Goal: Task Accomplishment & Management: Manage account settings

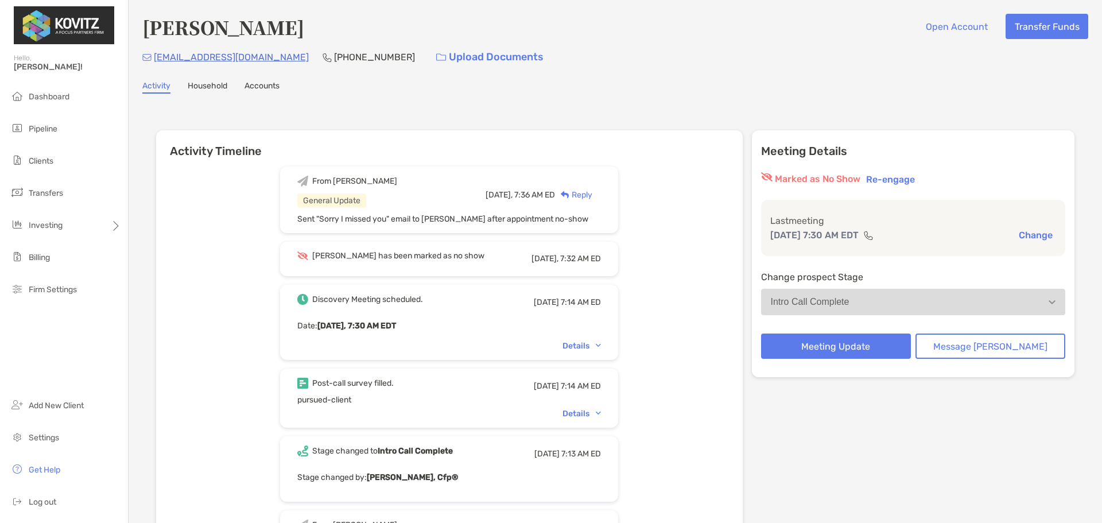
click at [918, 177] on button "Re-engage" at bounding box center [890, 179] width 56 height 14
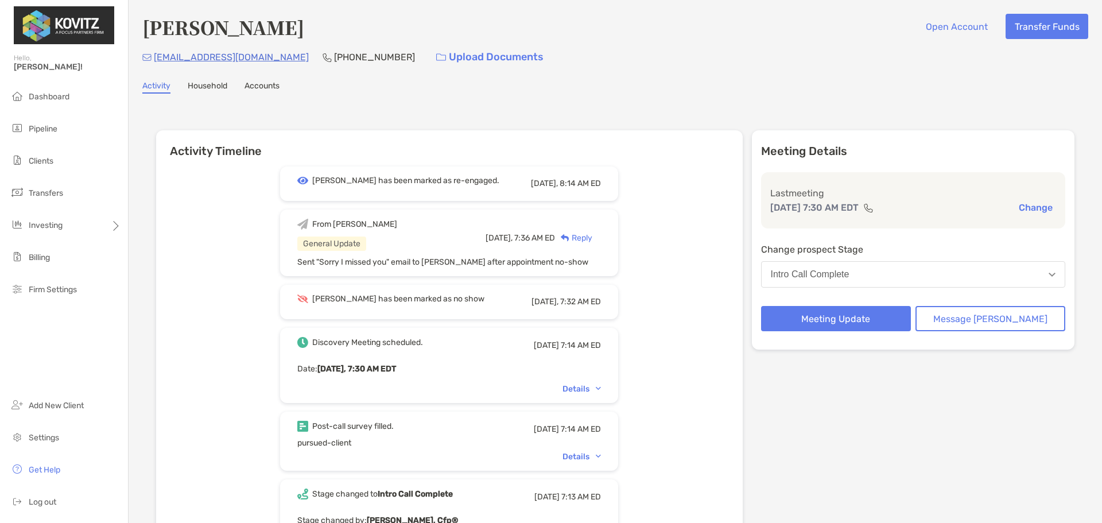
click at [879, 285] on button "Intro Call Complete" at bounding box center [913, 274] width 305 height 26
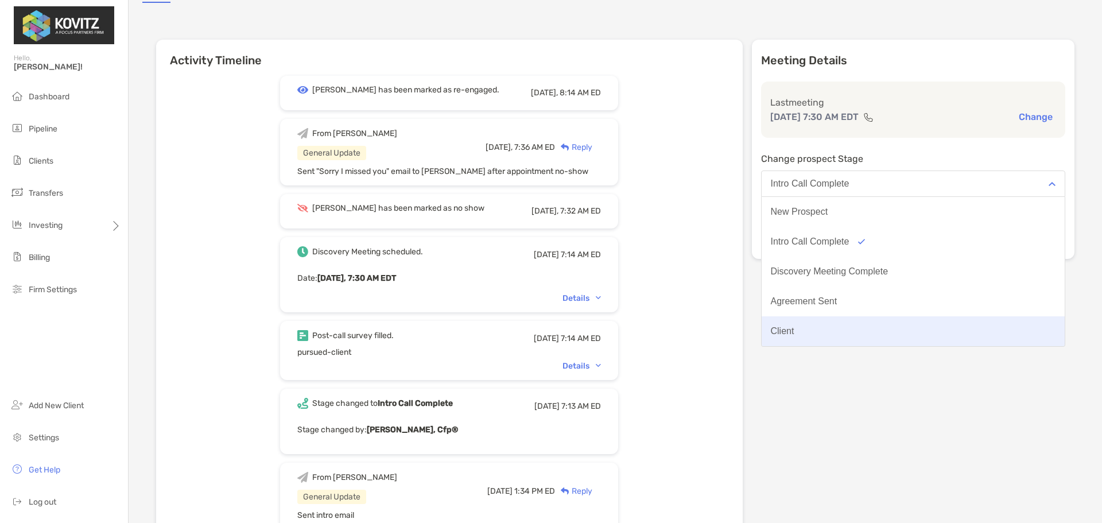
scroll to position [89, 0]
click at [856, 334] on button "No Show" at bounding box center [912, 331] width 303 height 30
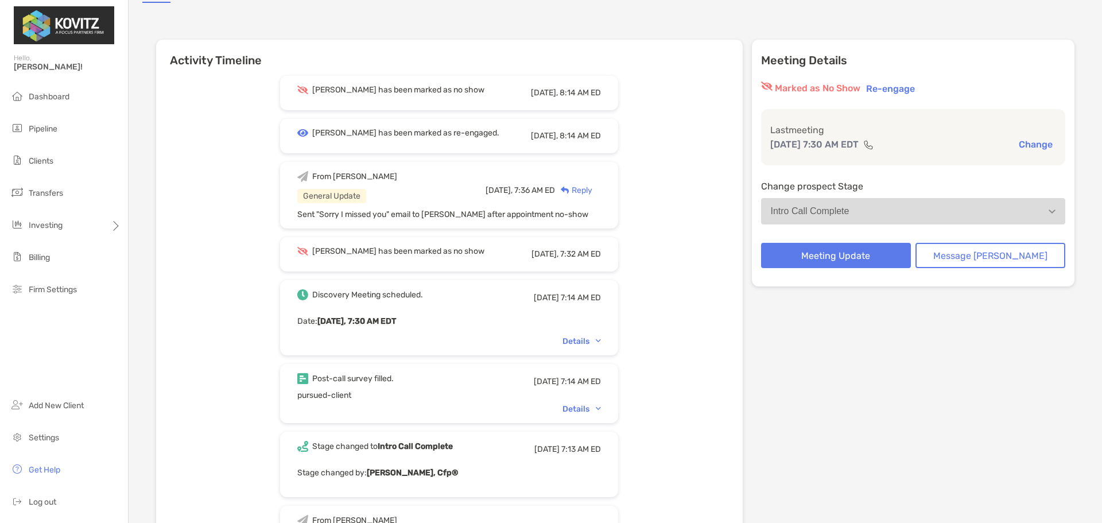
click at [882, 201] on button "Intro Call Complete" at bounding box center [913, 211] width 305 height 26
click at [913, 79] on div "Meeting Details Marked as No Show Re-engage Last meeting [DATE] 7:30 AM EDT Cha…" at bounding box center [913, 163] width 323 height 247
click at [913, 88] on button "Re-engage" at bounding box center [890, 88] width 56 height 14
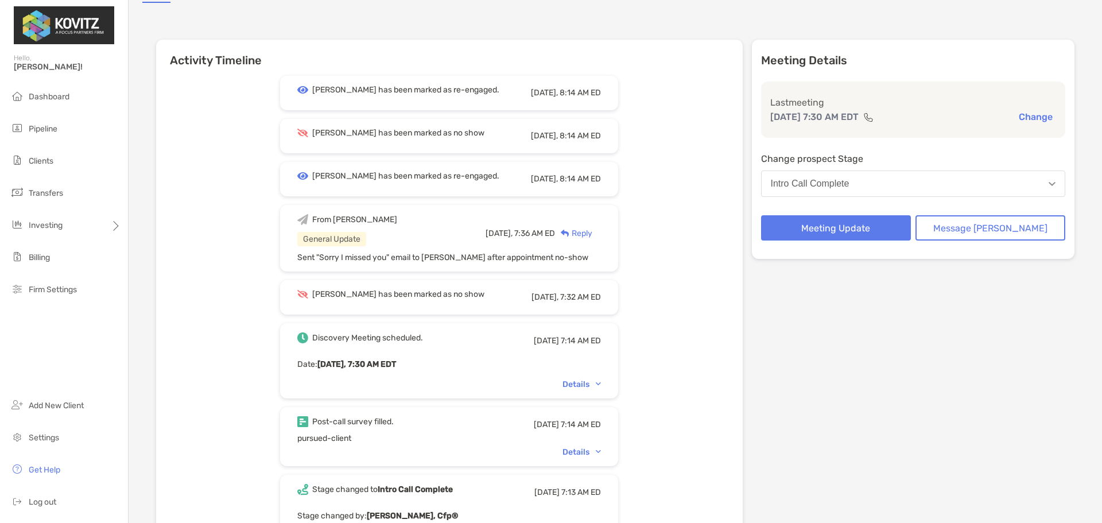
click at [883, 189] on button "Intro Call Complete" at bounding box center [913, 183] width 305 height 26
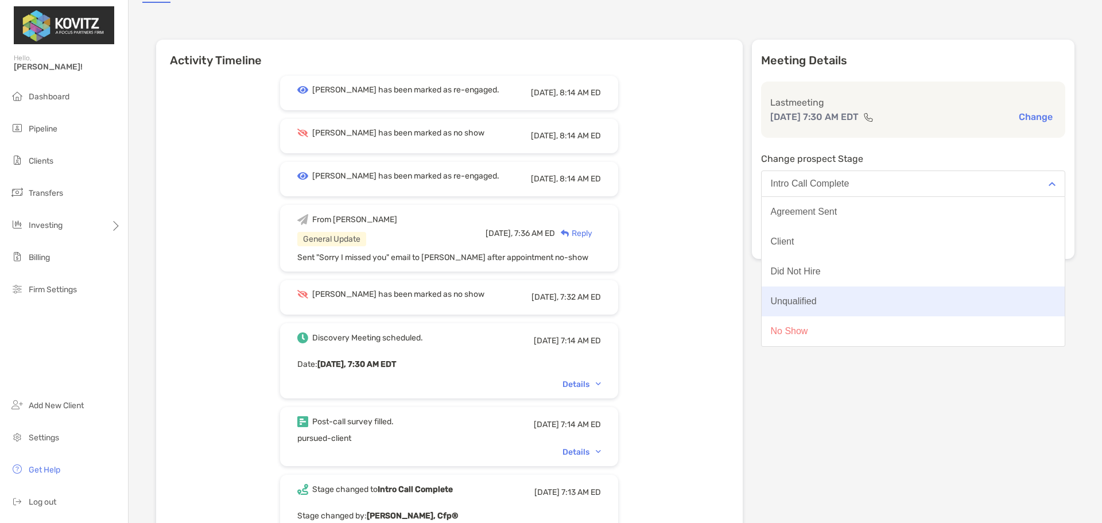
click at [832, 307] on button "Unqualified" at bounding box center [912, 301] width 303 height 30
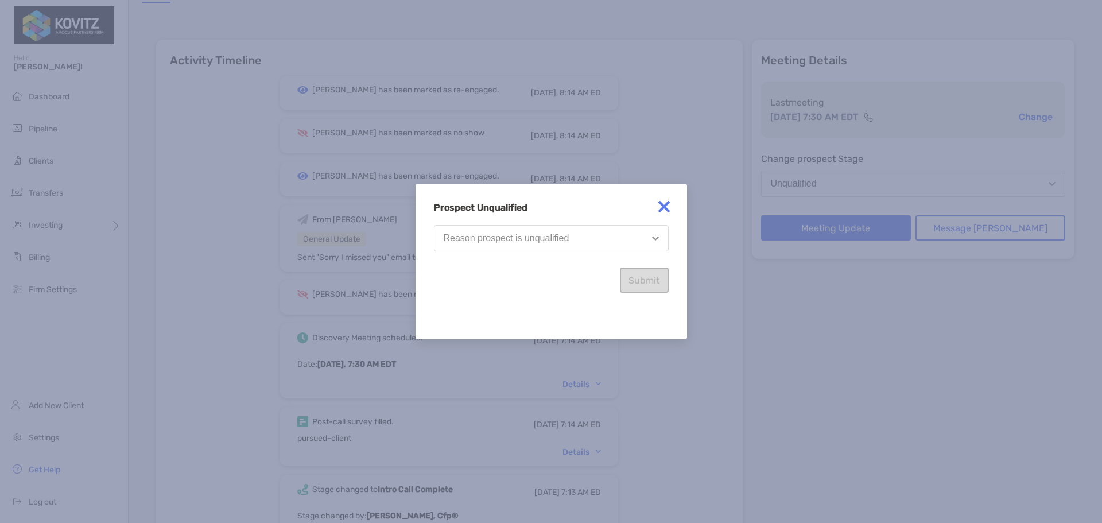
click at [579, 227] on button "Reason prospect is unqualified" at bounding box center [551, 238] width 235 height 26
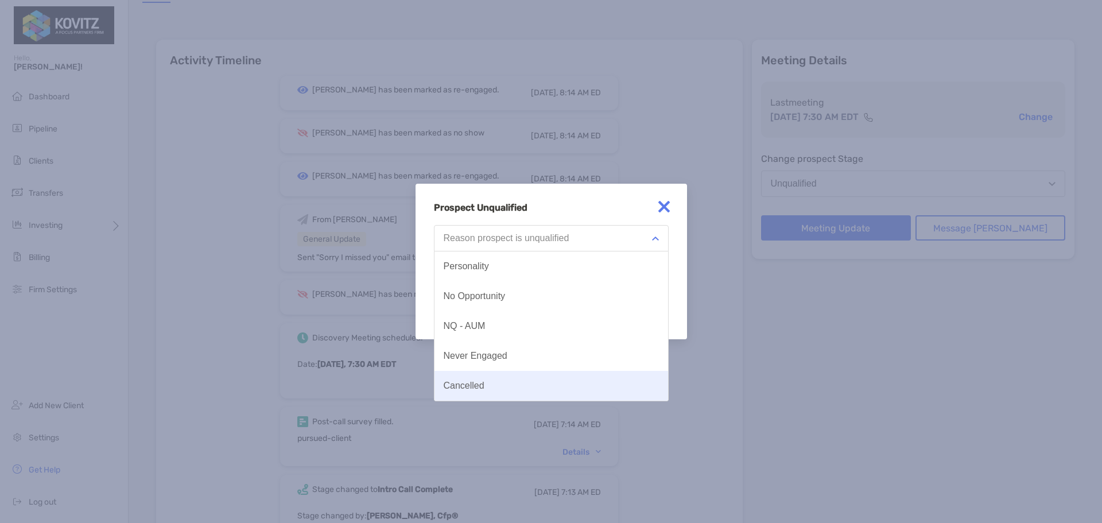
click at [492, 379] on button "Cancelled" at bounding box center [551, 386] width 234 height 30
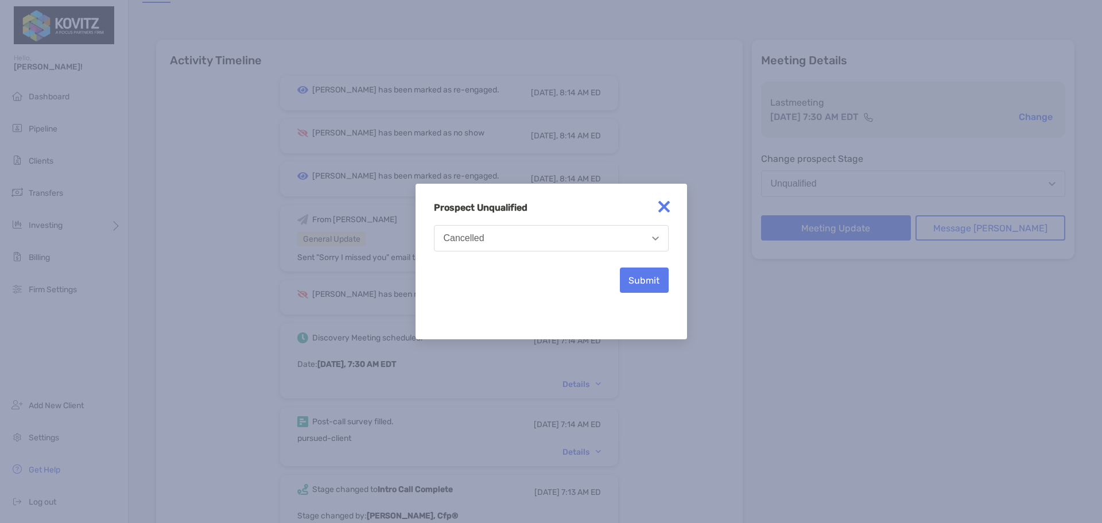
click at [618, 246] on button "Cancelled" at bounding box center [551, 238] width 235 height 26
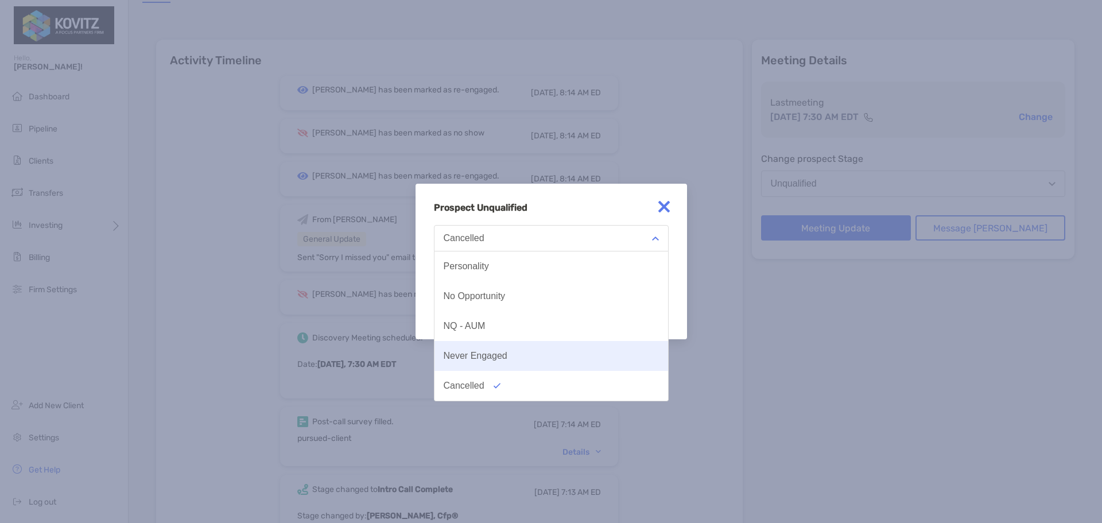
click at [491, 355] on div "Never Engaged" at bounding box center [475, 356] width 64 height 10
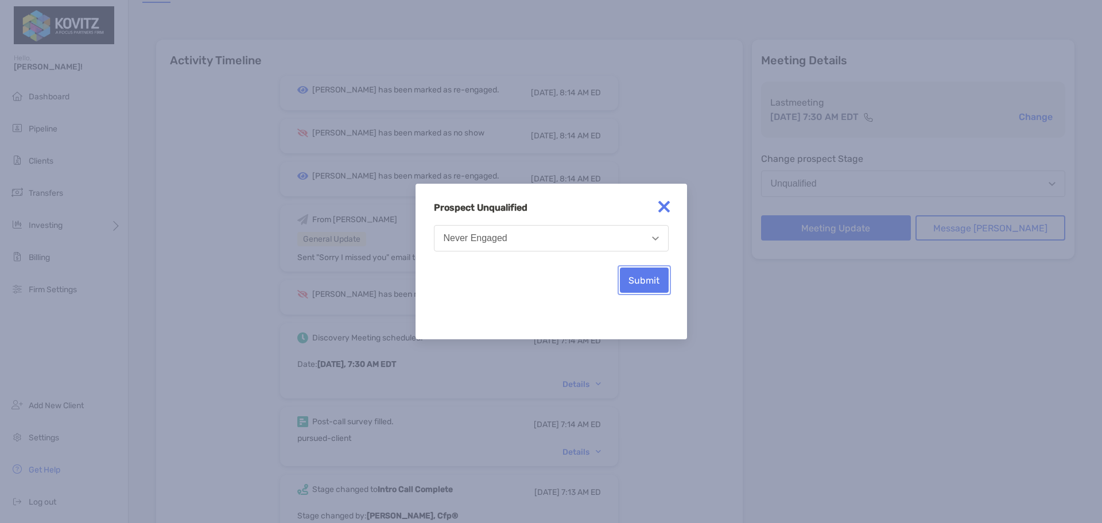
click at [643, 288] on button "Submit" at bounding box center [644, 279] width 49 height 25
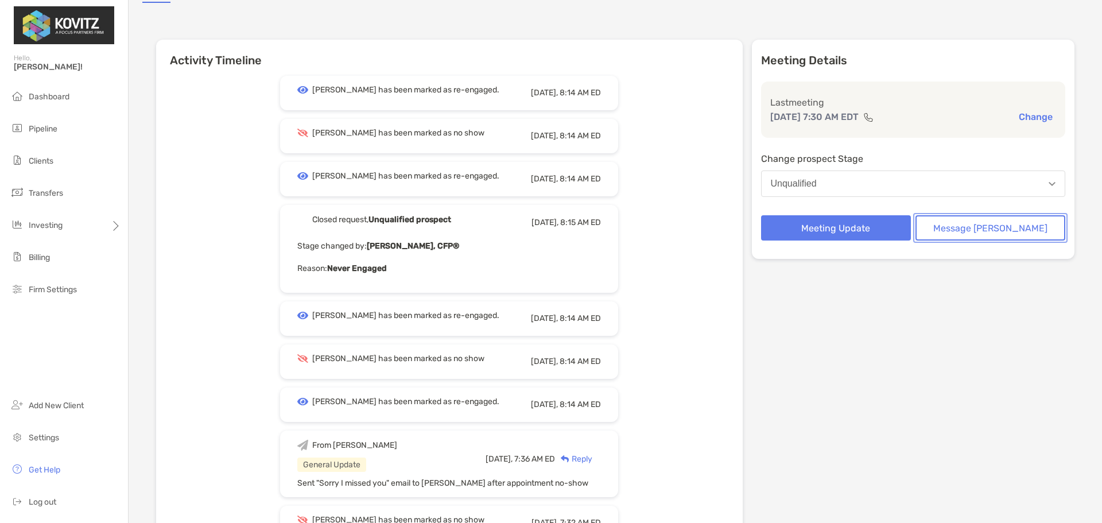
click at [971, 239] on button "Message [PERSON_NAME]" at bounding box center [990, 227] width 150 height 25
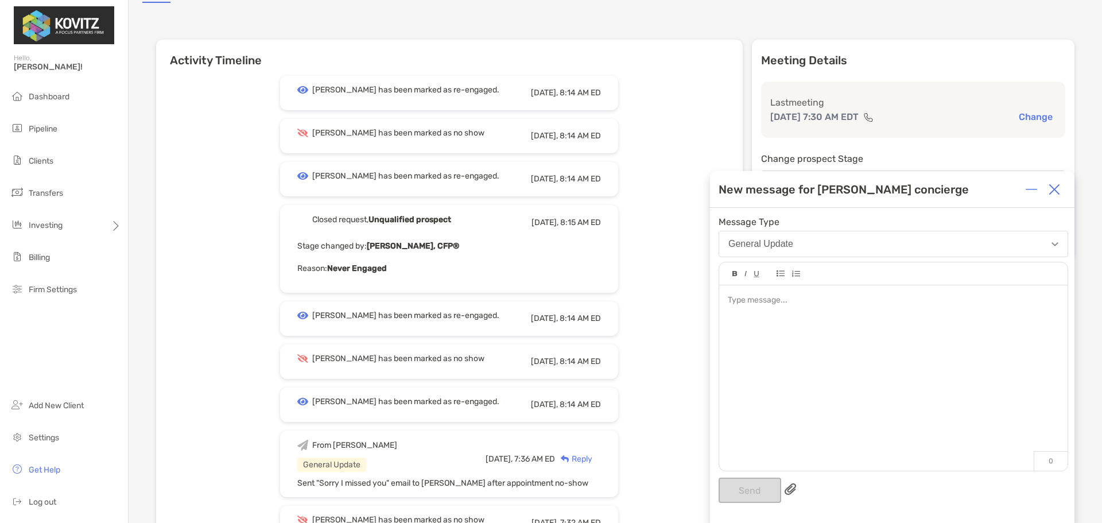
click at [770, 317] on div at bounding box center [893, 372] width 348 height 174
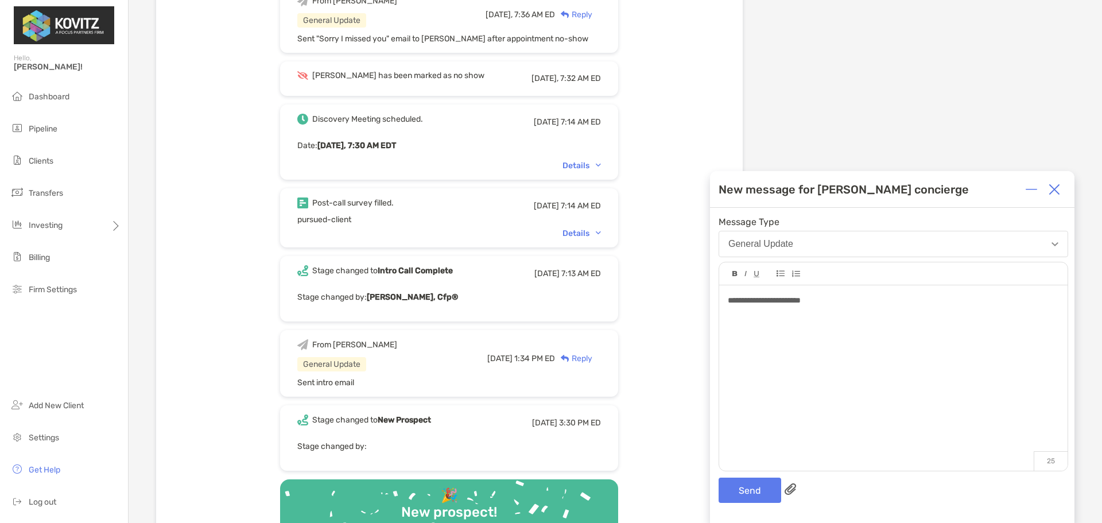
scroll to position [539, 0]
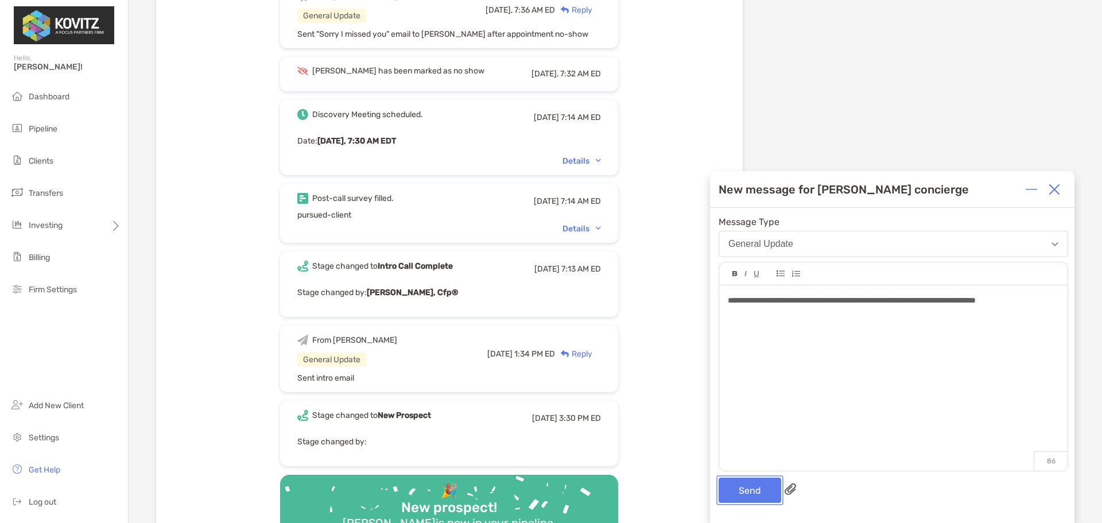
click at [751, 486] on button "Send" at bounding box center [749, 489] width 63 height 25
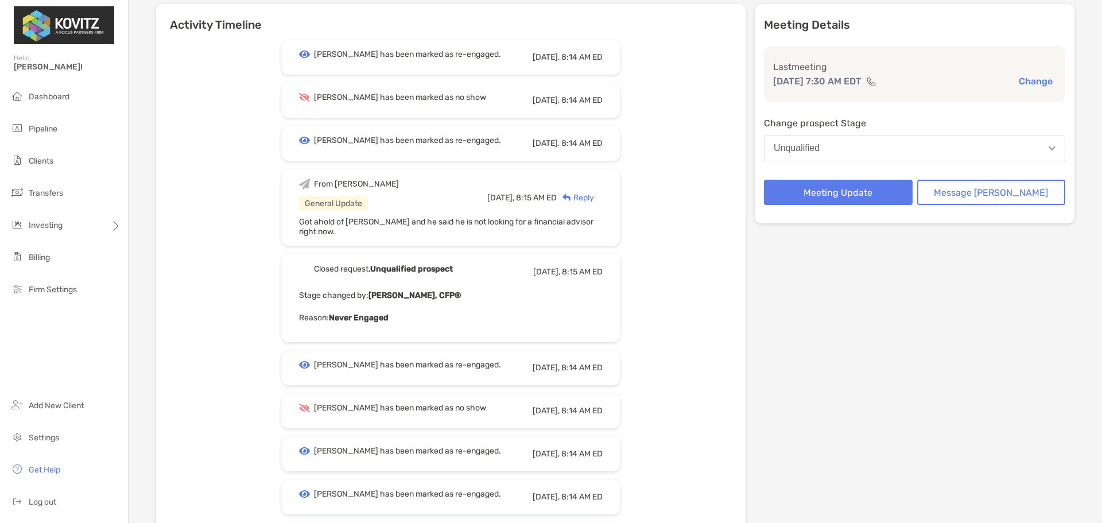
scroll to position [127, 0]
click at [39, 92] on span "Dashboard" at bounding box center [49, 97] width 41 height 10
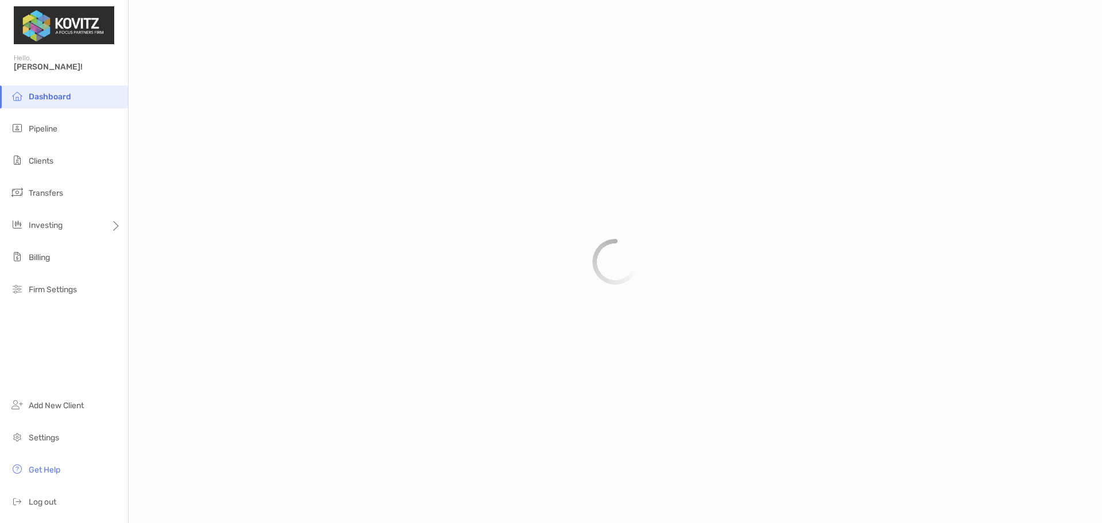
scroll to position [531, 0]
